Goal: Check status

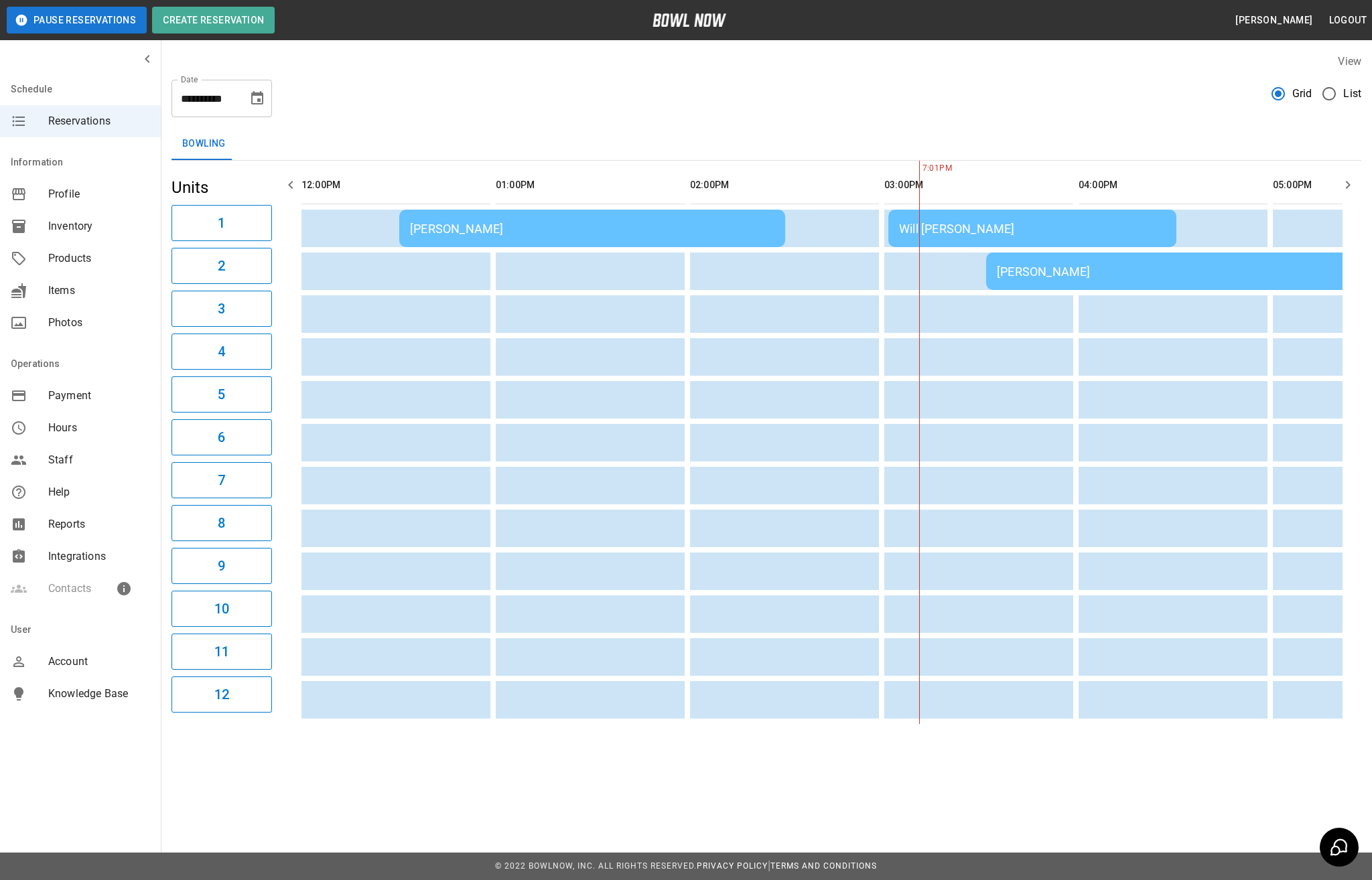
scroll to position [0, 583]
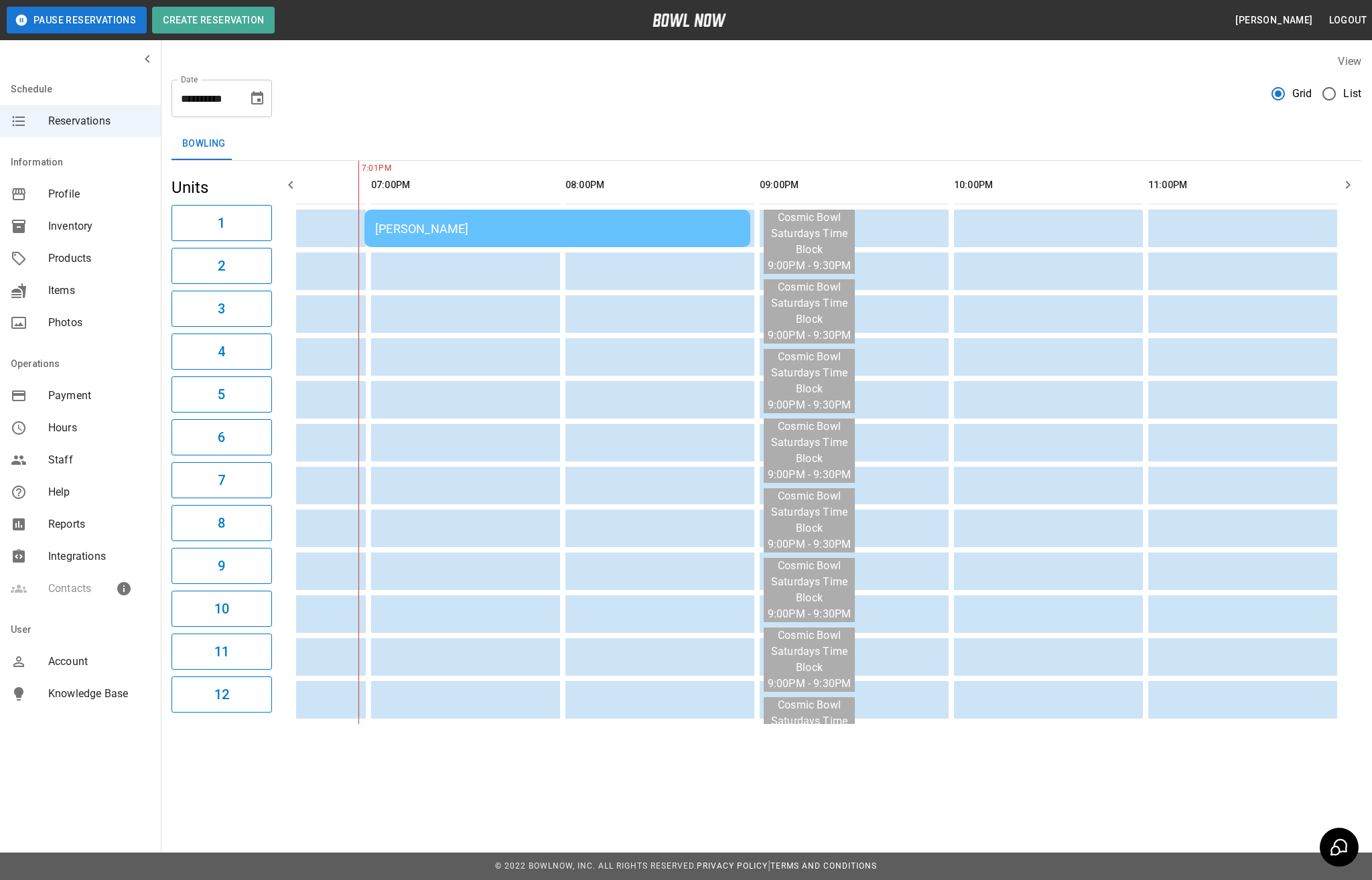
click at [512, 237] on td "[PERSON_NAME]" at bounding box center [558, 228] width 386 height 37
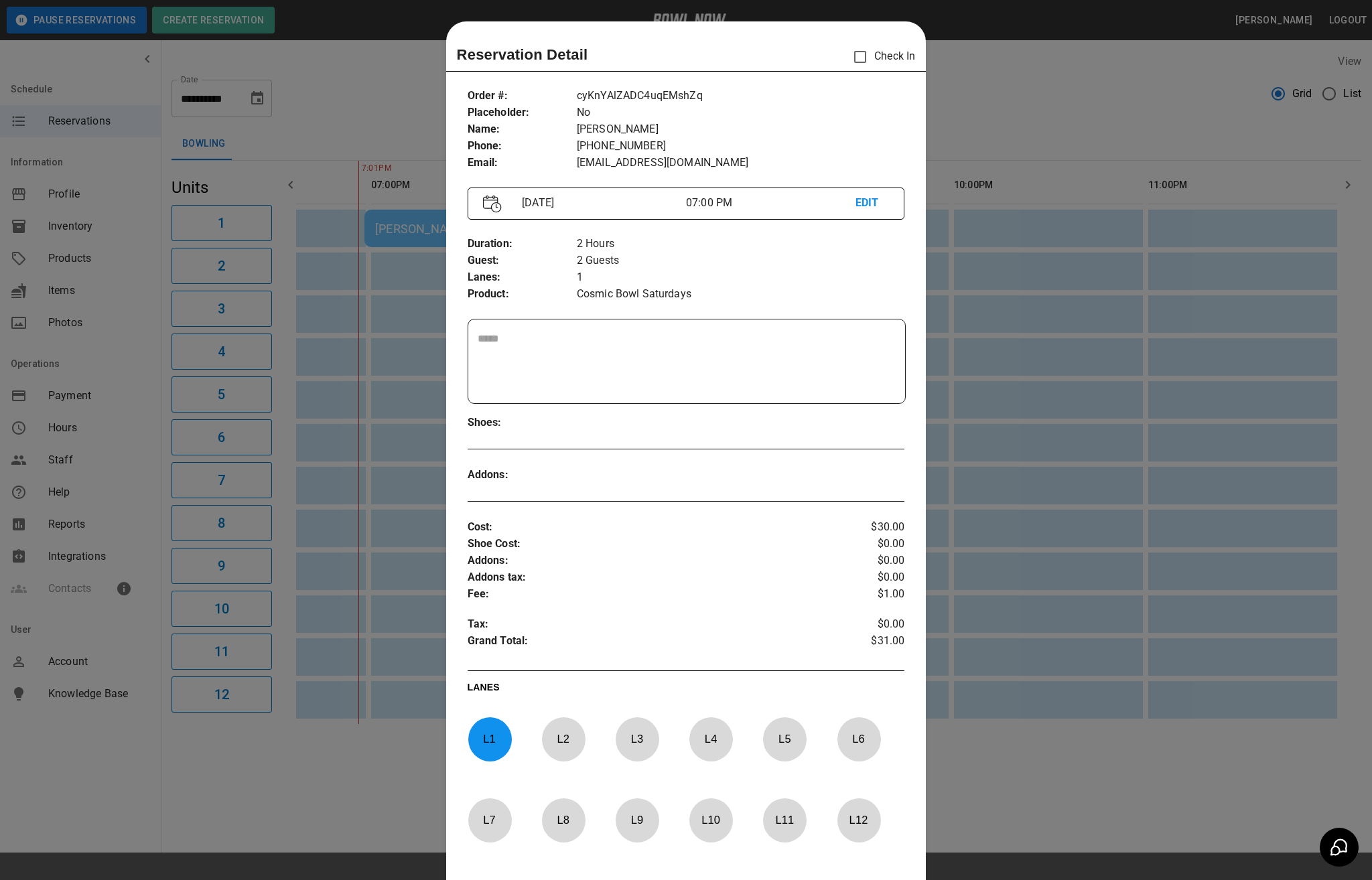
scroll to position [22, 0]
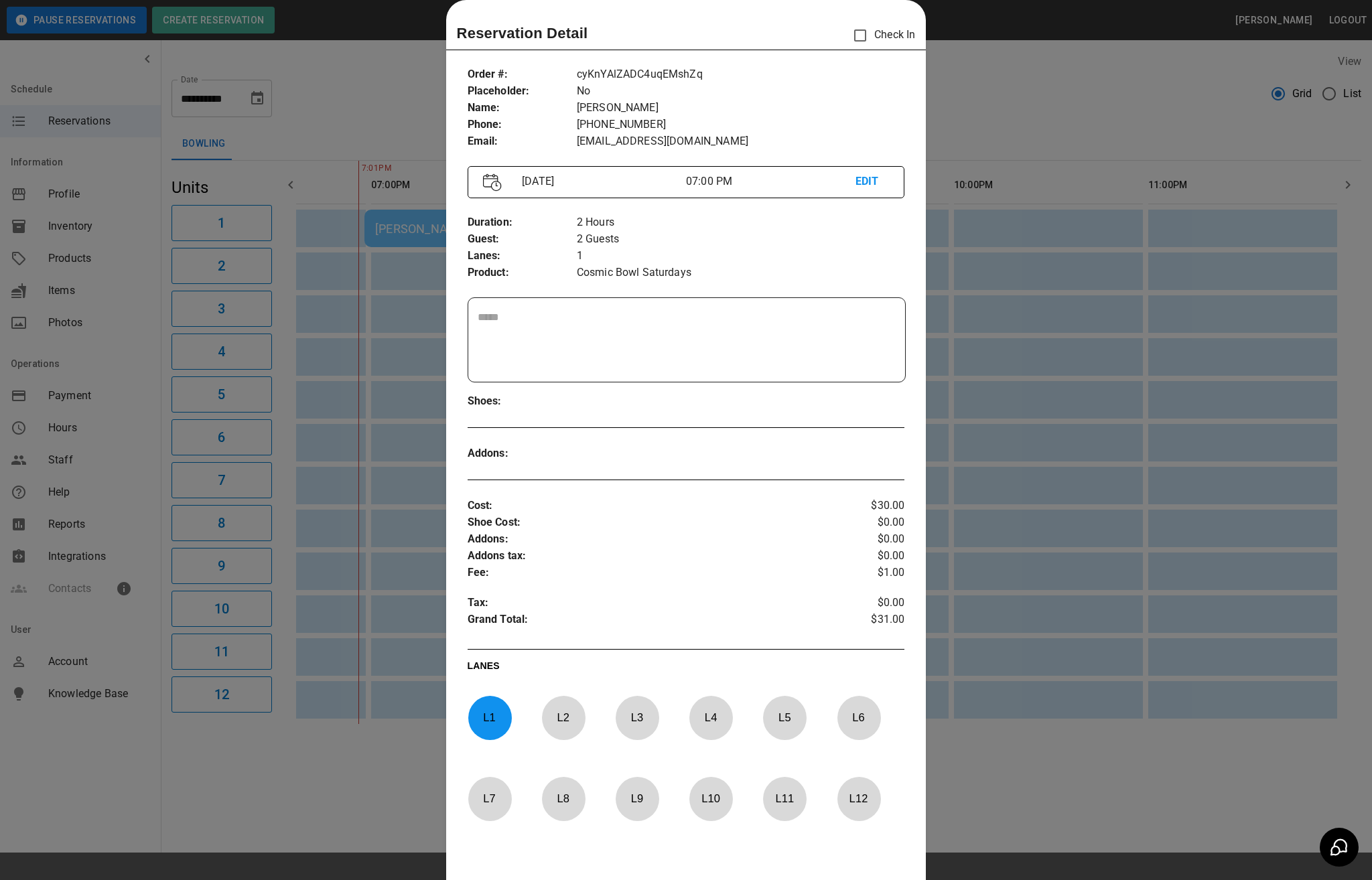
click at [1049, 804] on div at bounding box center [686, 440] width 1372 height 880
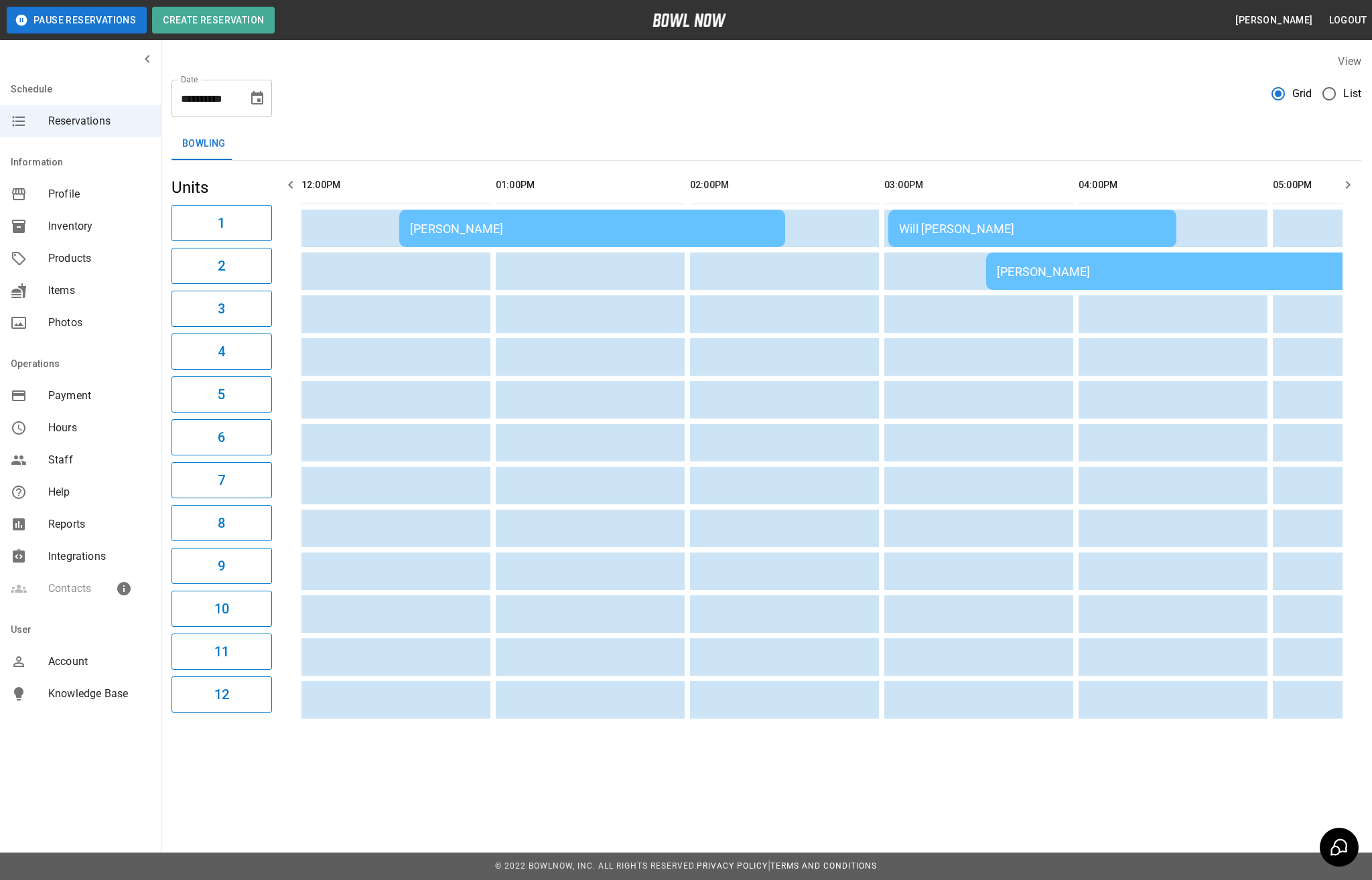
scroll to position [0, 1307]
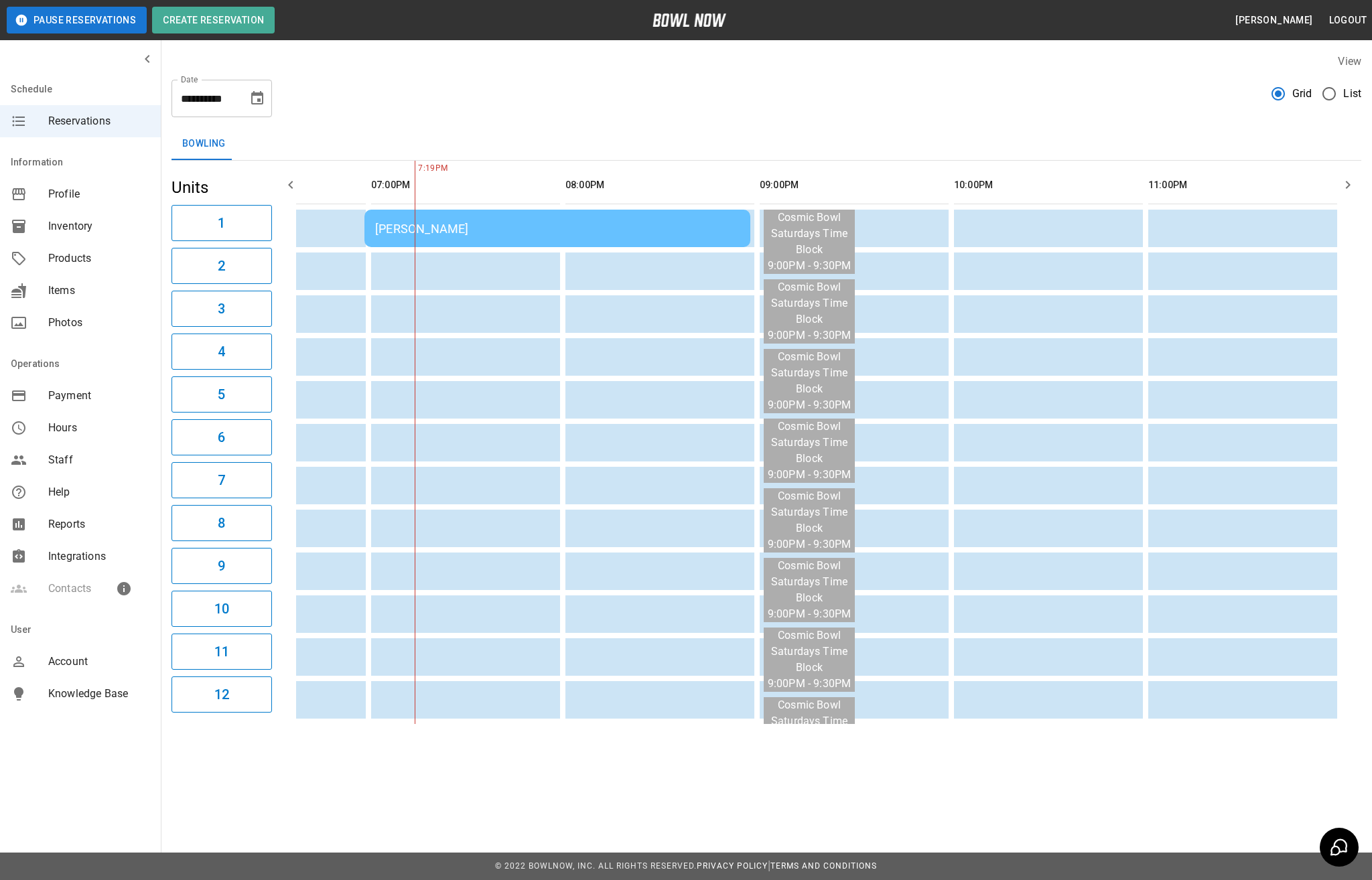
click at [488, 227] on div "[PERSON_NAME]" at bounding box center [557, 229] width 364 height 14
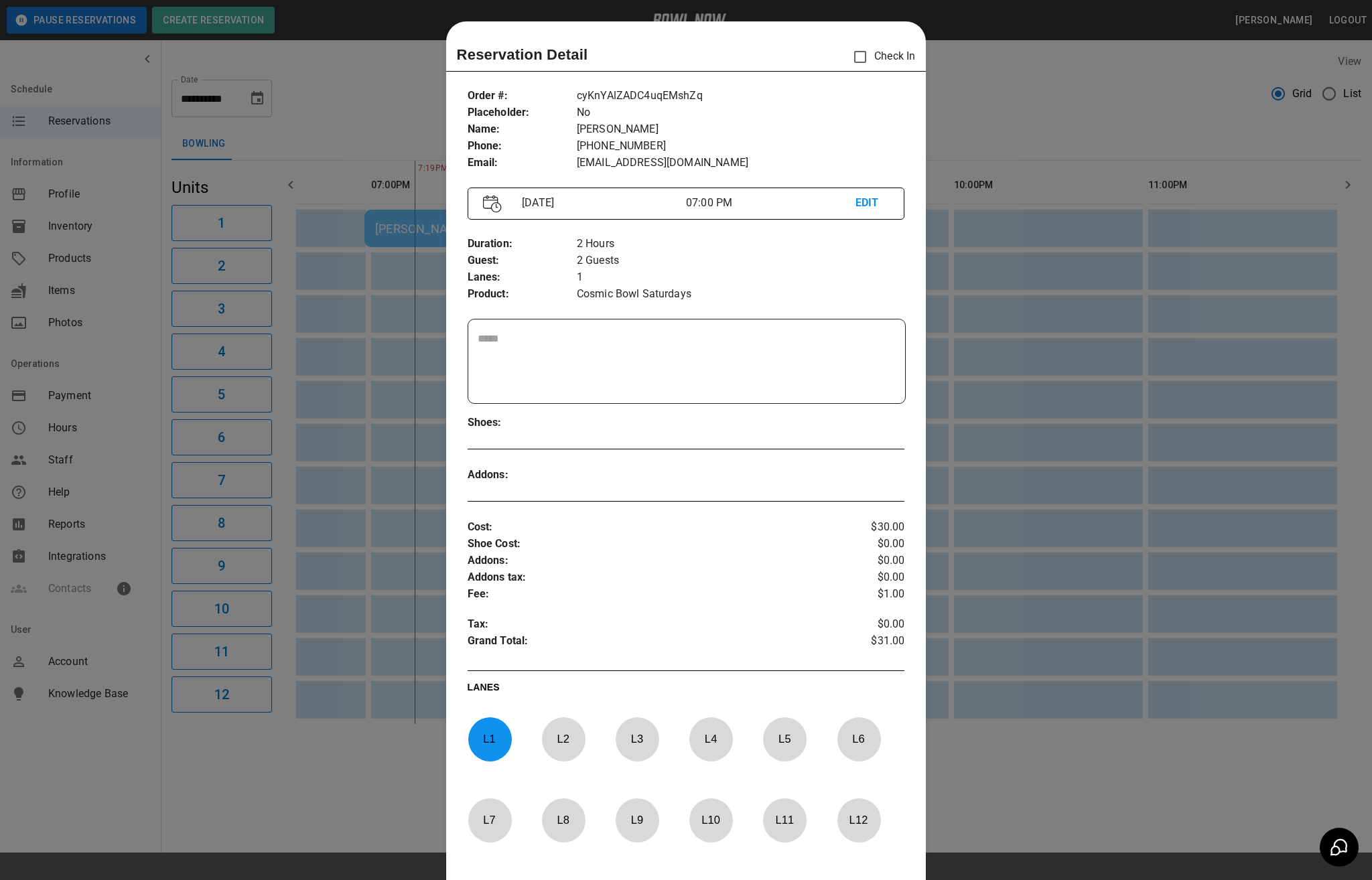
scroll to position [22, 0]
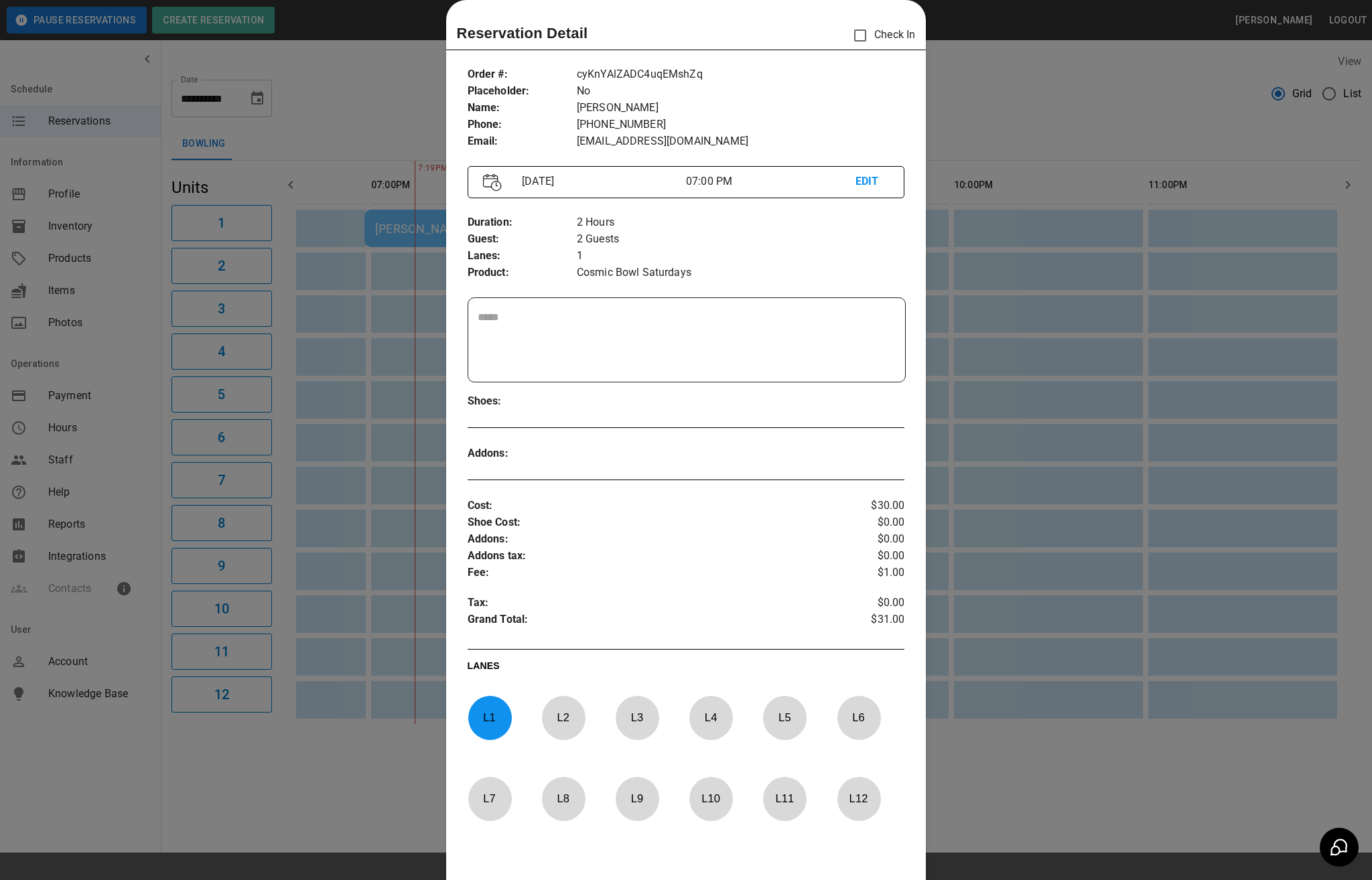
click at [949, 114] on div at bounding box center [686, 440] width 1372 height 880
